Goal: Find specific page/section: Locate item on page

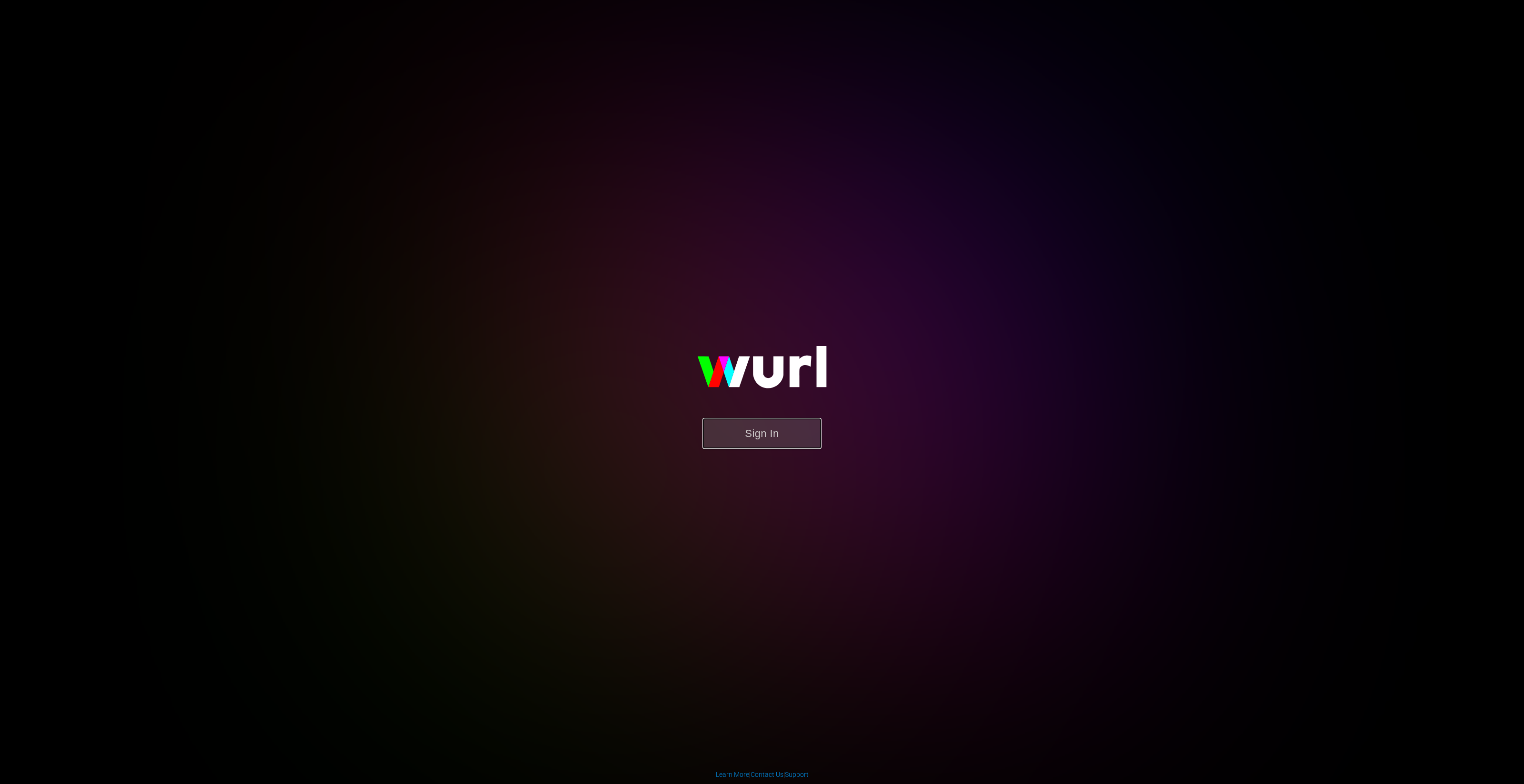
click at [764, 437] on button "Sign In" at bounding box center [762, 433] width 119 height 31
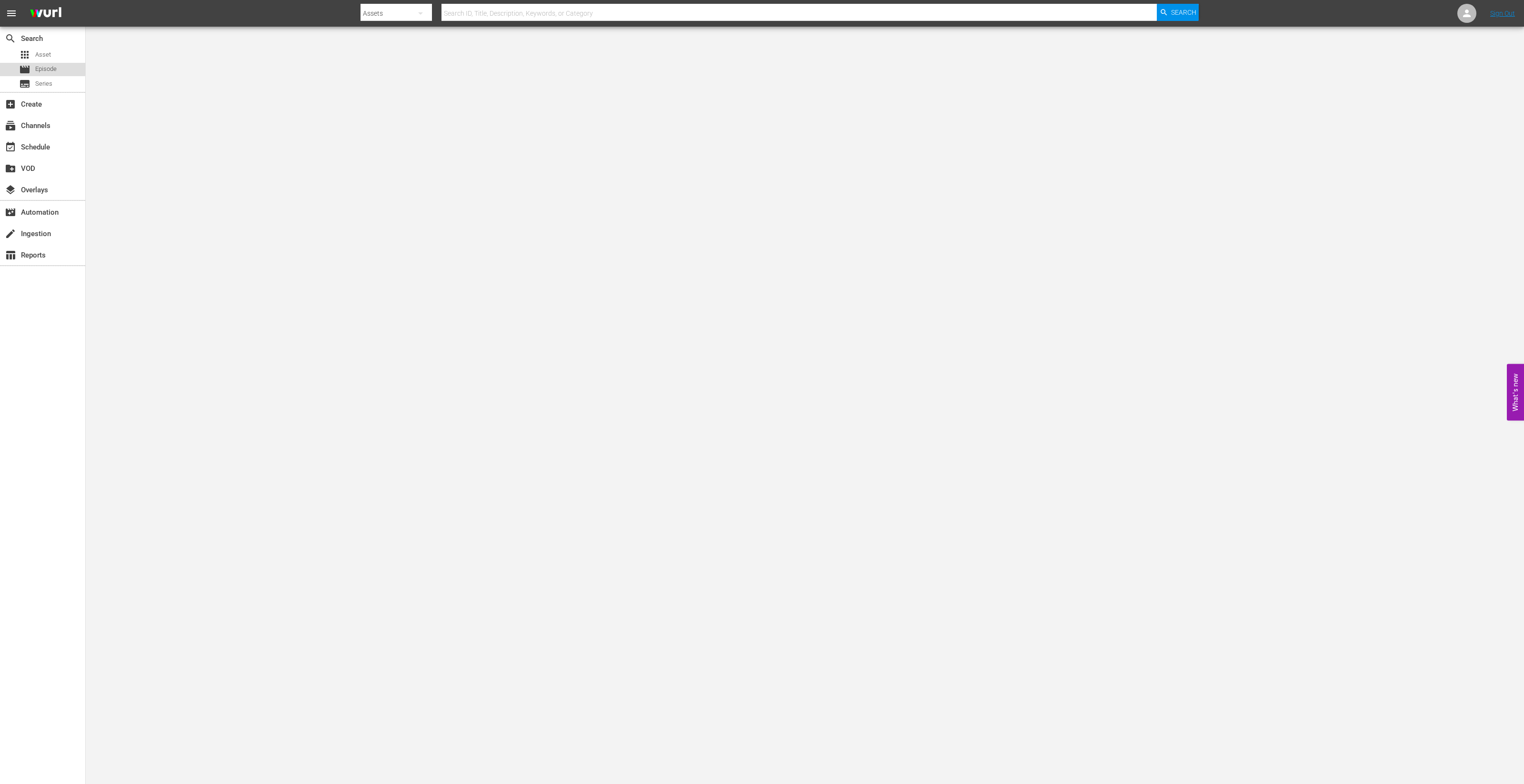
click at [36, 68] on span "Episode" at bounding box center [47, 69] width 22 height 10
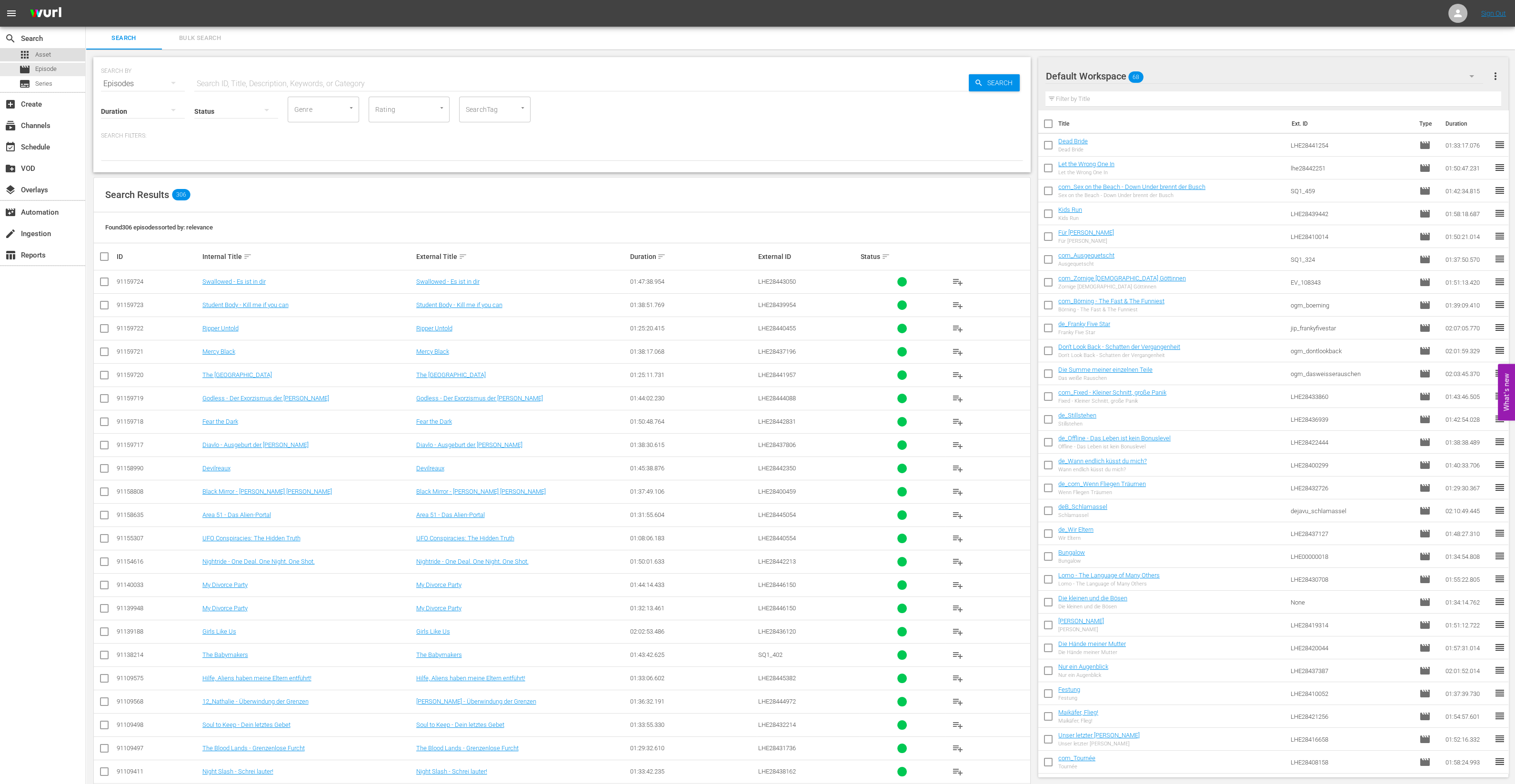
click at [40, 52] on span "Asset" at bounding box center [44, 54] width 16 height 10
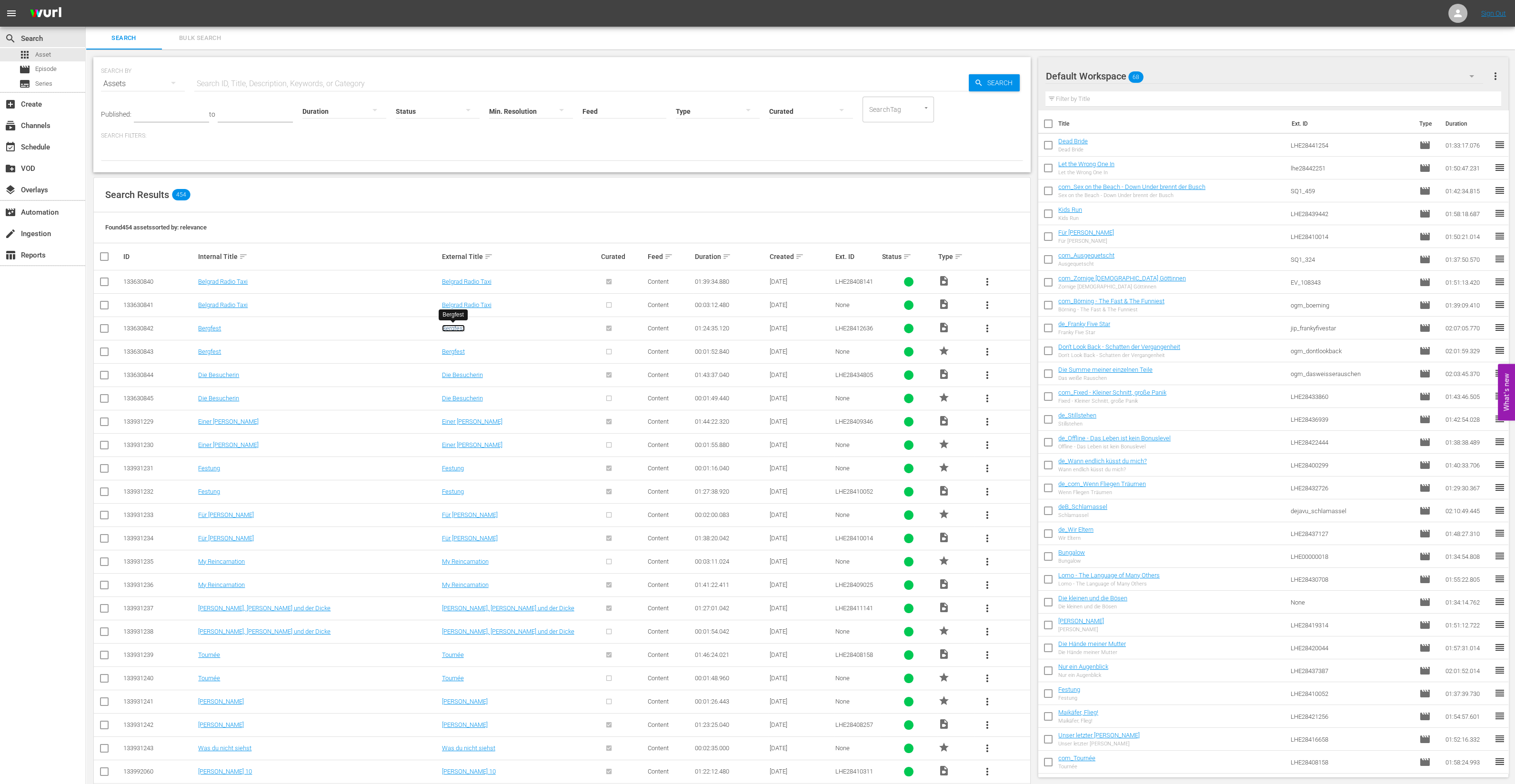
click at [453, 327] on link "Bergfest" at bounding box center [453, 328] width 23 height 7
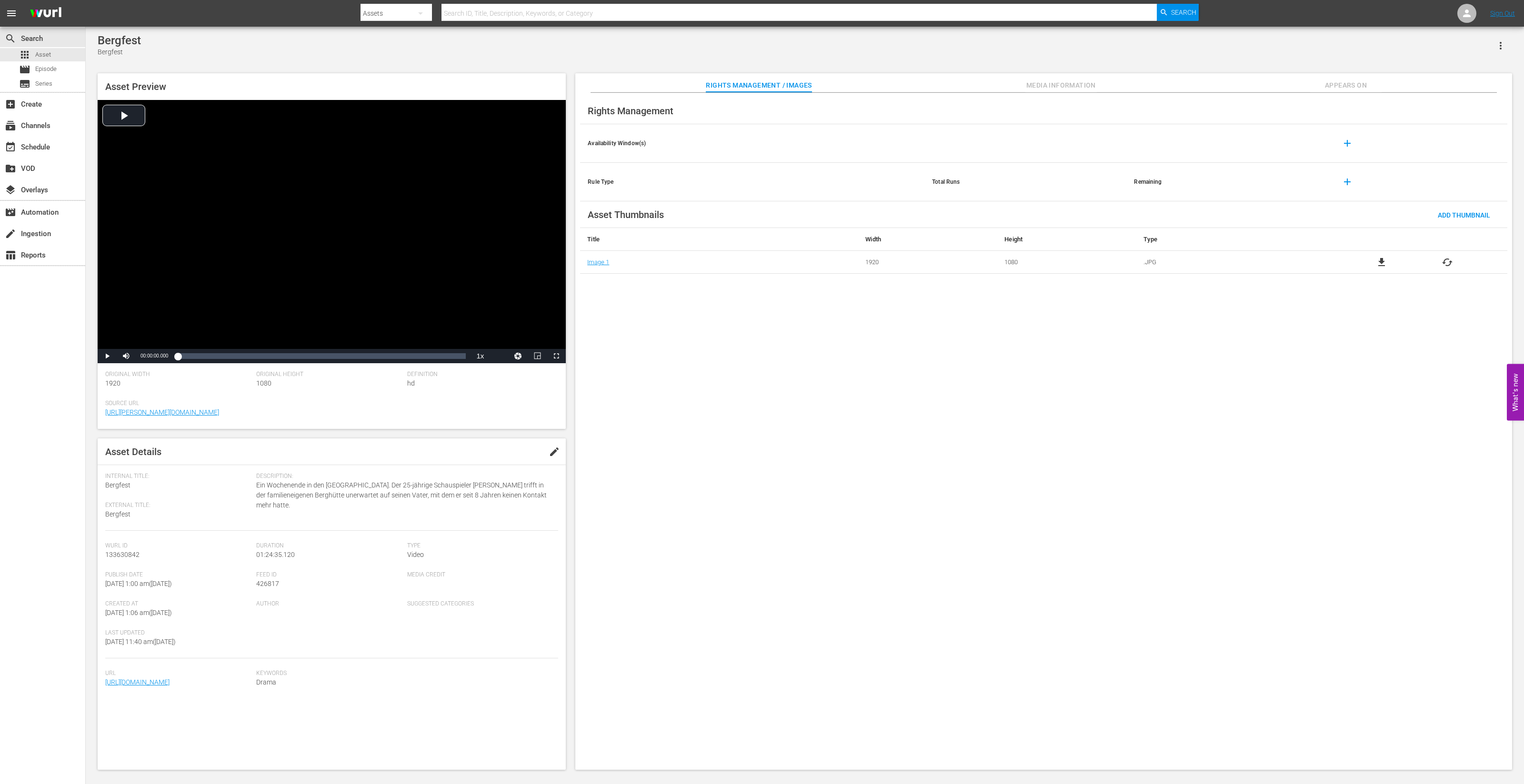
click at [1053, 78] on button "Media Information" at bounding box center [1061, 82] width 71 height 19
drag, startPoint x: 677, startPoint y: 289, endPoint x: 587, endPoint y: 284, distance: 90.1
click at [587, 284] on div "Media Information Original Media Type video/mp4 Audio Codec aac Video Codec h26…" at bounding box center [1044, 432] width 937 height 677
click at [1332, 583] on div "Media Information Original Media Type video/mp4 Audio Codec aac Video Codec h26…" at bounding box center [1044, 432] width 937 height 677
click at [87, 462] on div "Bergfest Bergfest Asset Preview Video Player is loading. Play Video Play Mute C…" at bounding box center [805, 399] width 1438 height 745
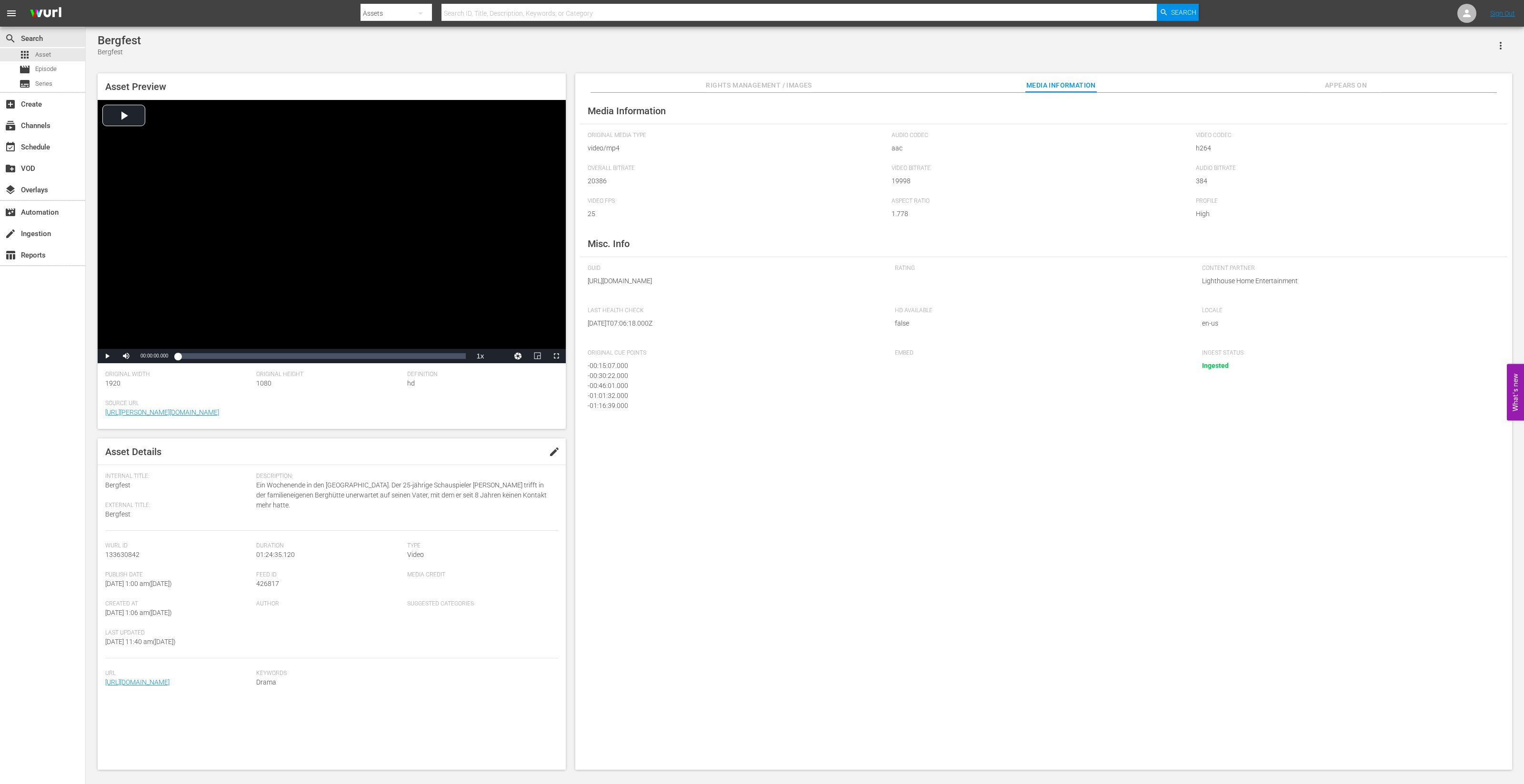
drag, startPoint x: 0, startPoint y: 565, endPoint x: 12, endPoint y: 755, distance: 190.4
